Goal: Check status: Check status

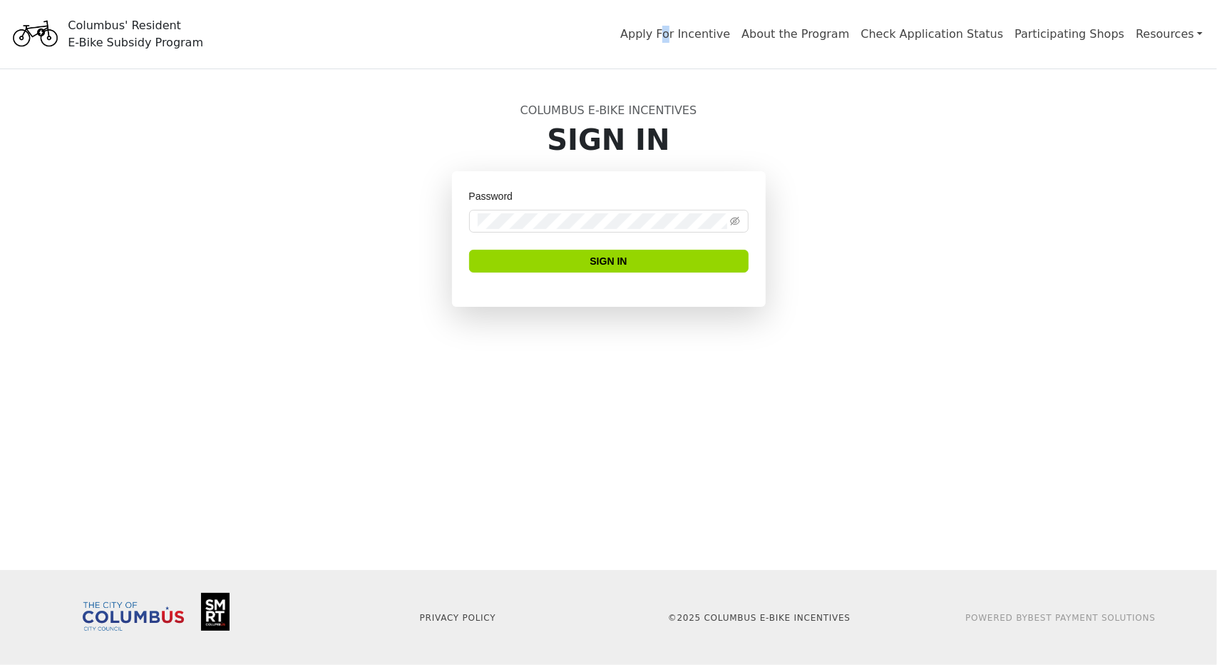
click at [723, 42] on span "Apply For Incentive" at bounding box center [675, 34] width 121 height 29
click at [722, 34] on link "Apply For Incentive" at bounding box center [675, 36] width 110 height 19
drag, startPoint x: 790, startPoint y: 154, endPoint x: 798, endPoint y: 146, distance: 11.1
click at [794, 154] on h1 "Sign In" at bounding box center [609, 140] width 924 height 34
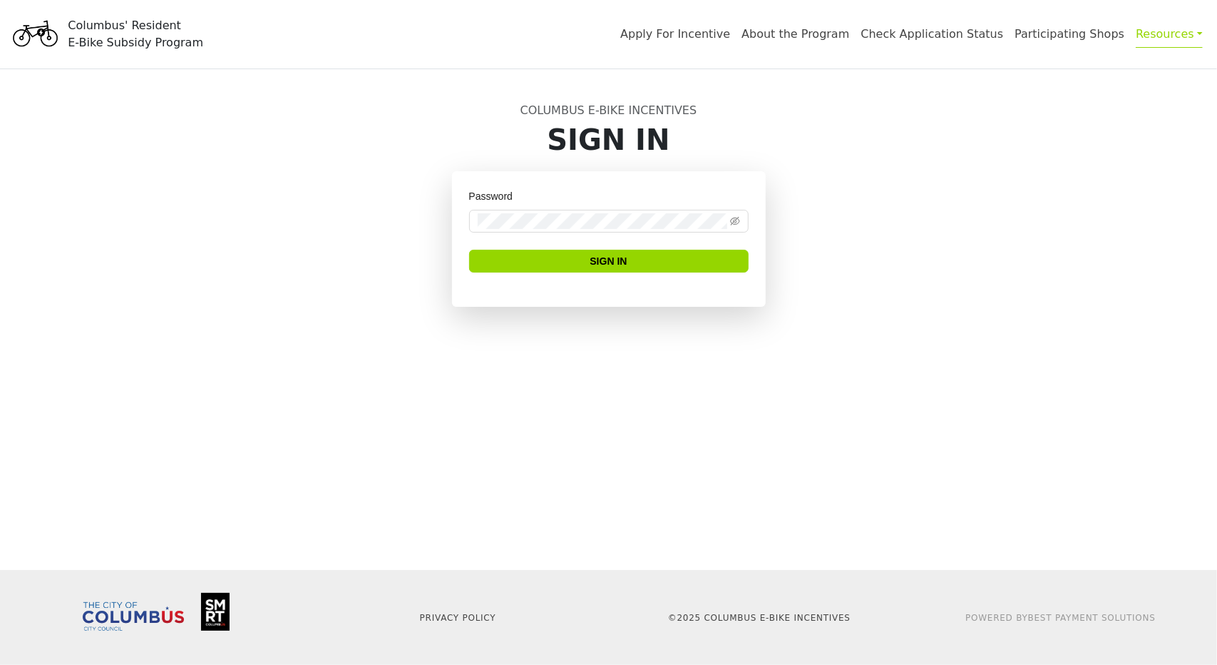
click at [1193, 36] on link "Resources" at bounding box center [1169, 34] width 67 height 28
click at [730, 34] on link "Apply For Incentive" at bounding box center [675, 36] width 110 height 19
click at [787, 615] on p "© 2025 Columbus E-Bike Incentives" at bounding box center [760, 617] width 285 height 13
click at [787, 616] on p "© 2025 Columbus E-Bike Incentives" at bounding box center [760, 617] width 285 height 13
click at [787, 617] on p "© 2025 Columbus E-Bike Incentives" at bounding box center [760, 617] width 285 height 13
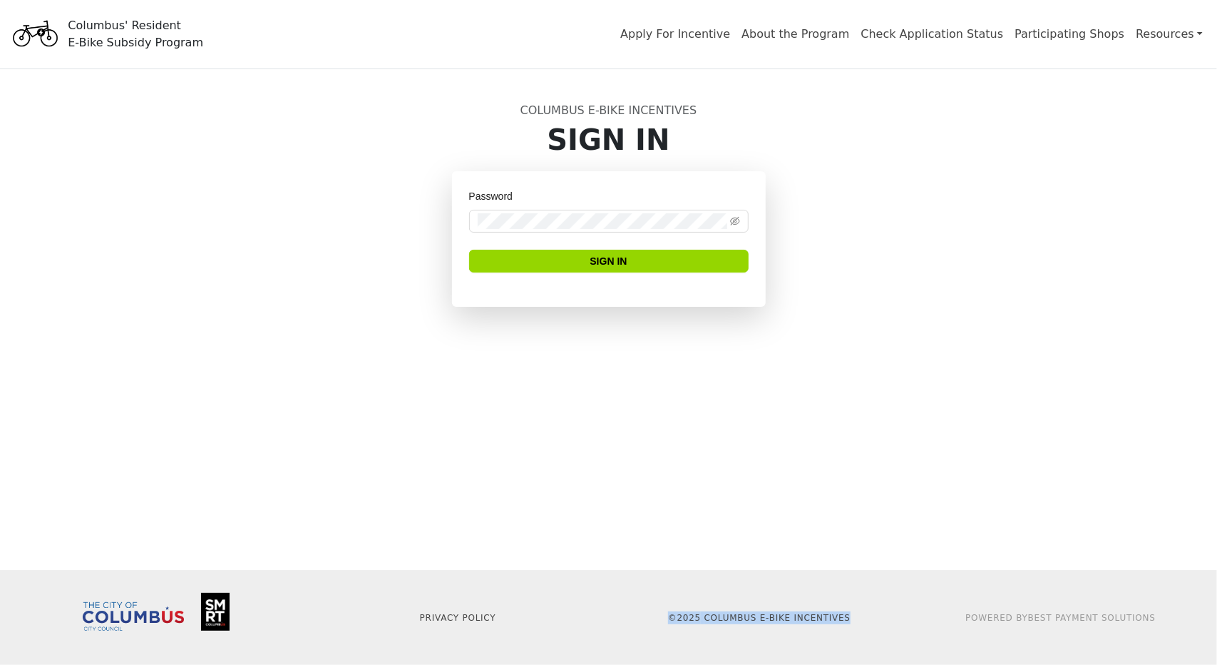
click at [787, 617] on p "© 2025 Columbus E-Bike Incentives" at bounding box center [760, 617] width 285 height 13
click at [820, 380] on main "Columbus E-Bike Incentives Sign In Password Sign In" at bounding box center [608, 319] width 1217 height 501
click at [816, 31] on link "About the Program" at bounding box center [796, 36] width 108 height 19
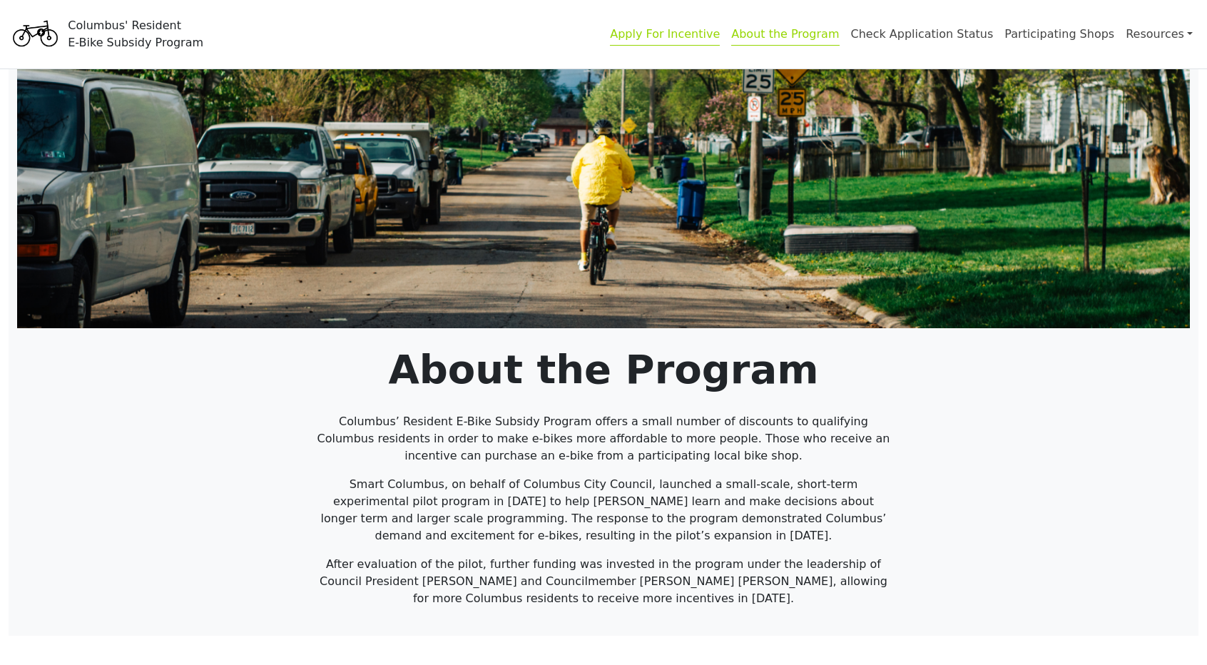
click at [696, 34] on link "Apply For Incentive" at bounding box center [665, 36] width 110 height 19
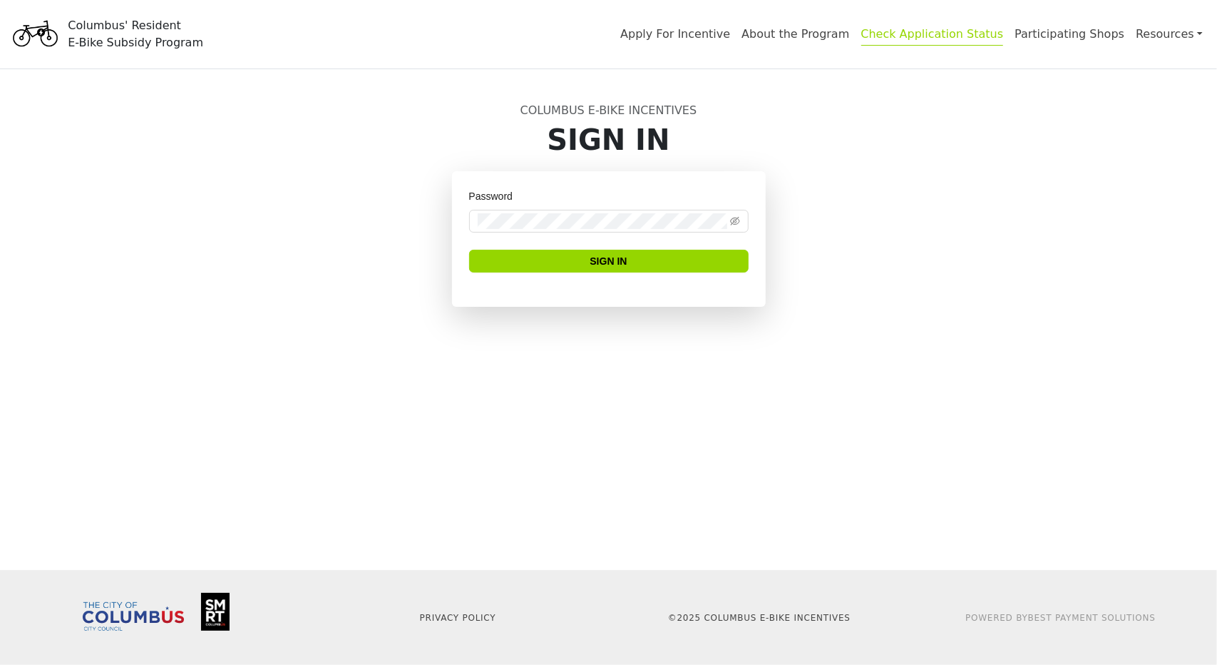
click at [910, 41] on link "Check Application Status" at bounding box center [932, 36] width 143 height 19
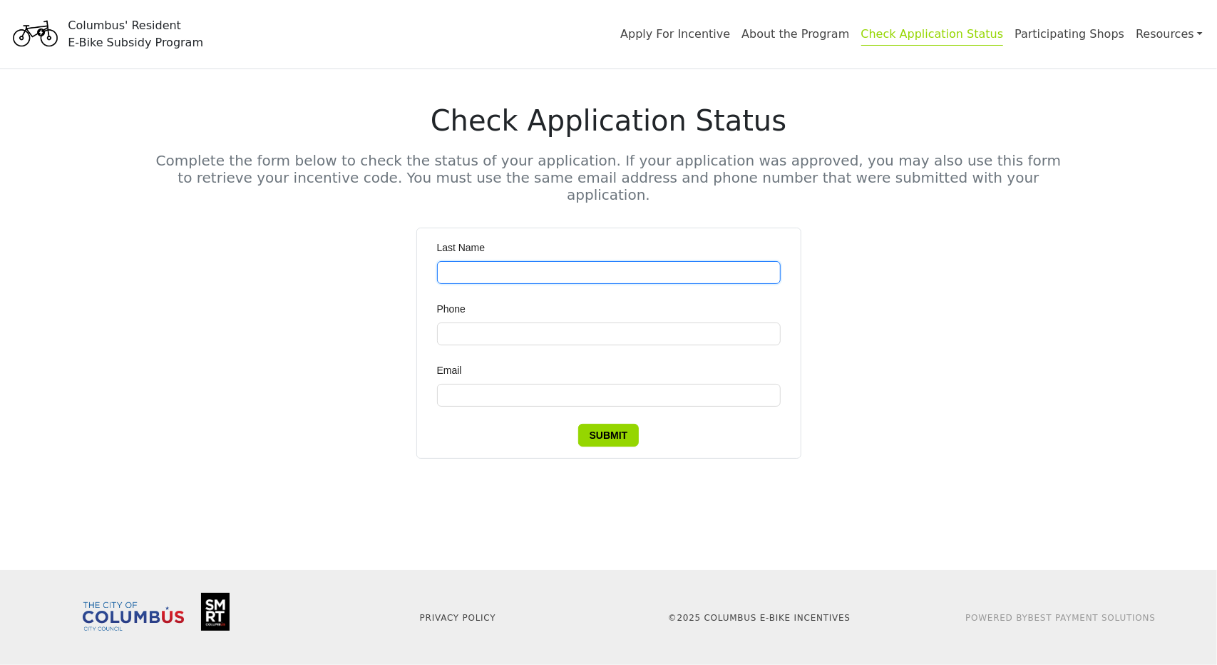
click at [570, 261] on input "Last Name" at bounding box center [609, 272] width 344 height 23
type input "*****"
type input "**********"
click at [606, 427] on span "Submit" at bounding box center [609, 435] width 39 height 16
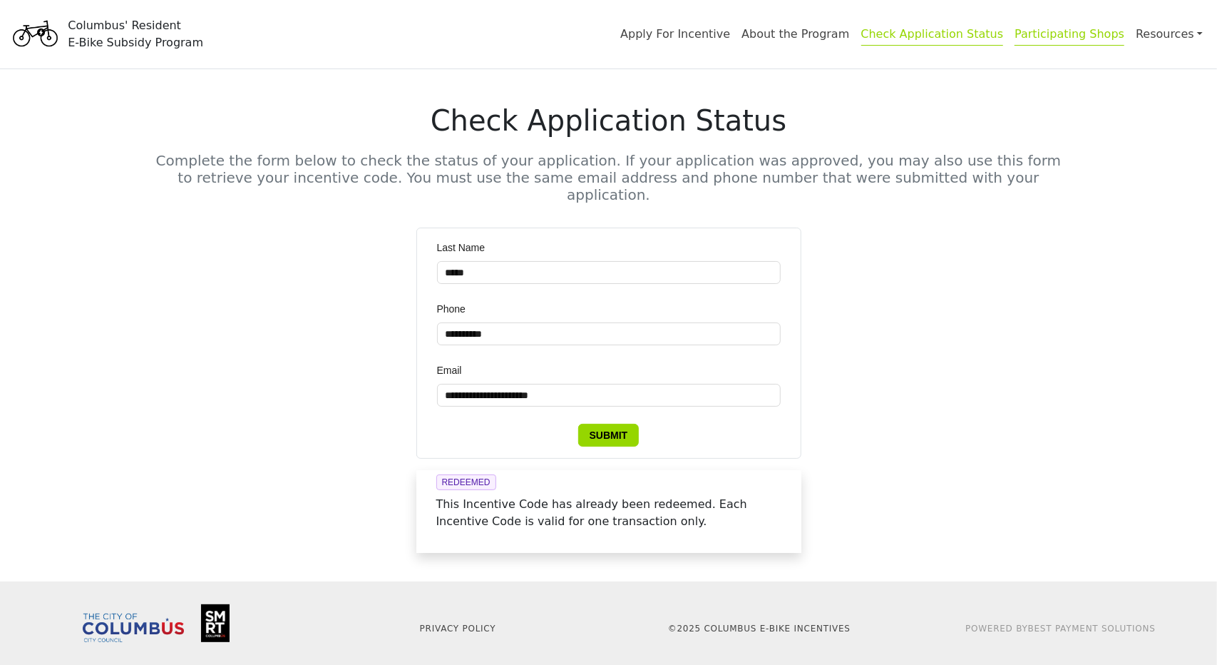
click at [1104, 34] on link "Participating Shops" at bounding box center [1070, 36] width 110 height 19
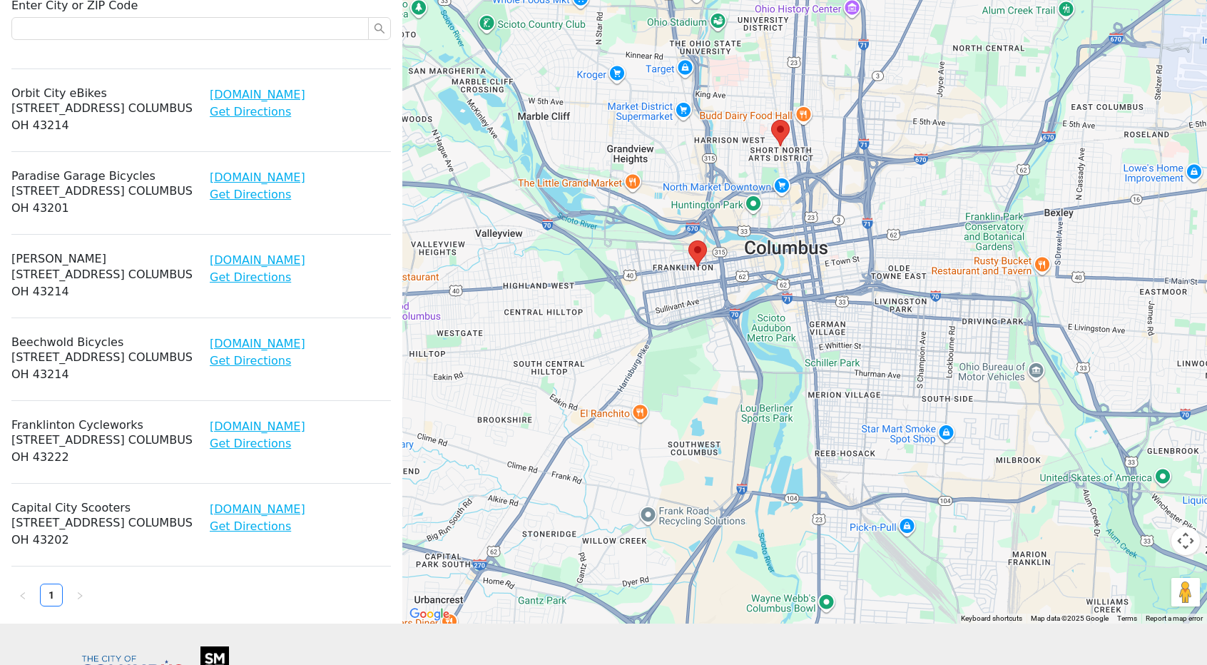
scroll to position [92, 0]
